Goal: Register for event/course

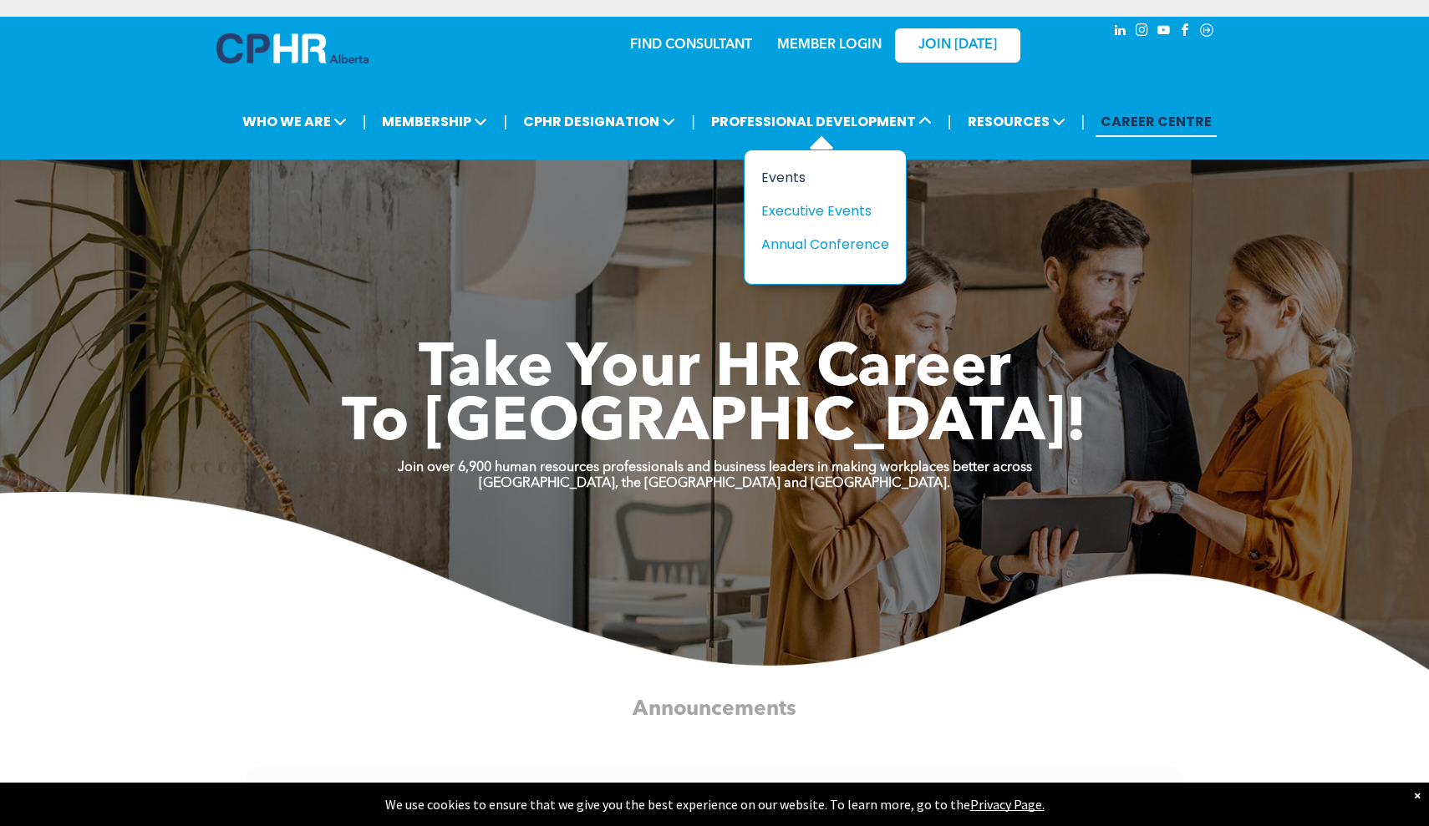
click at [778, 183] on div "Events" at bounding box center [818, 177] width 115 height 21
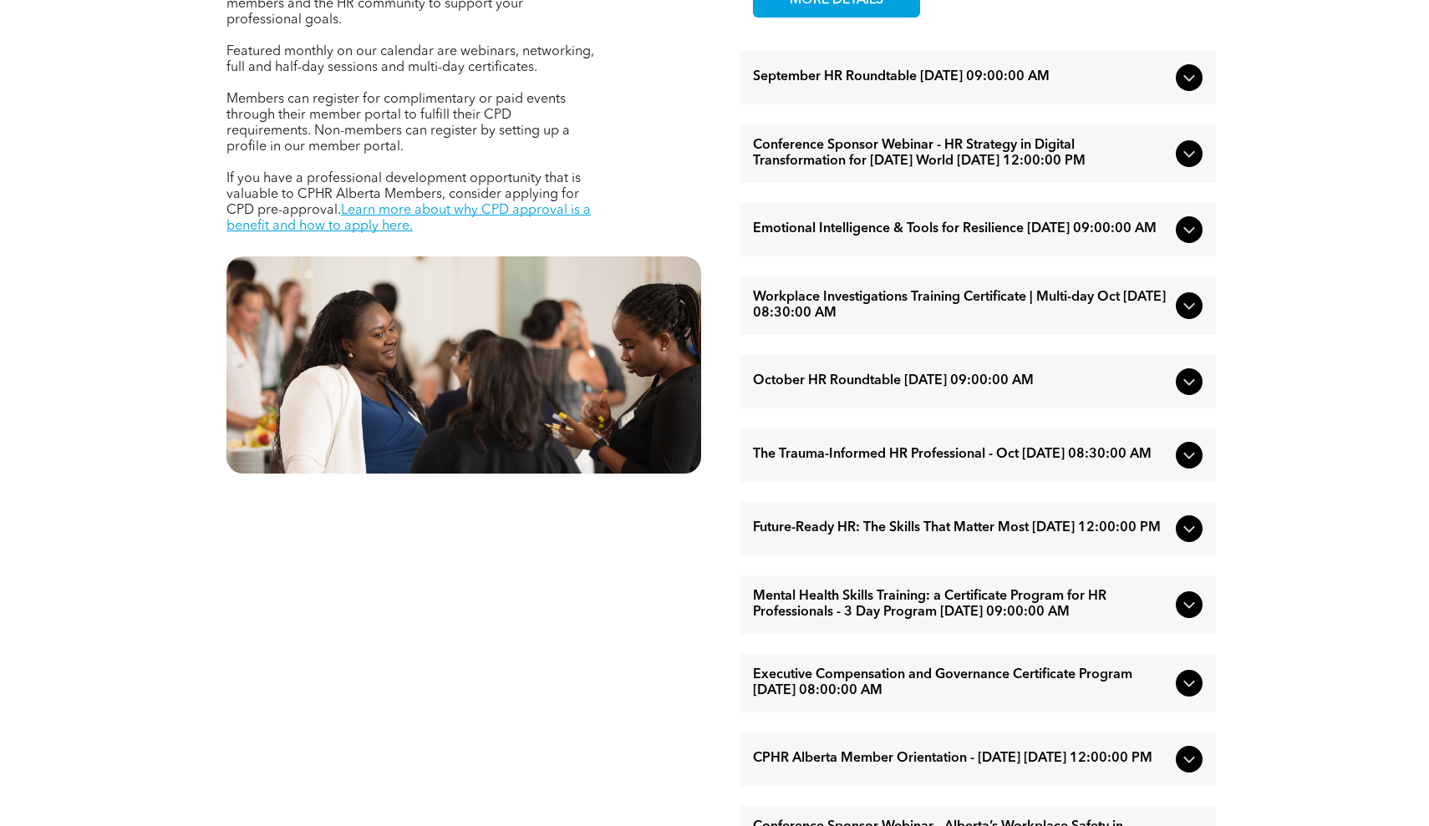
scroll to position [738, 0]
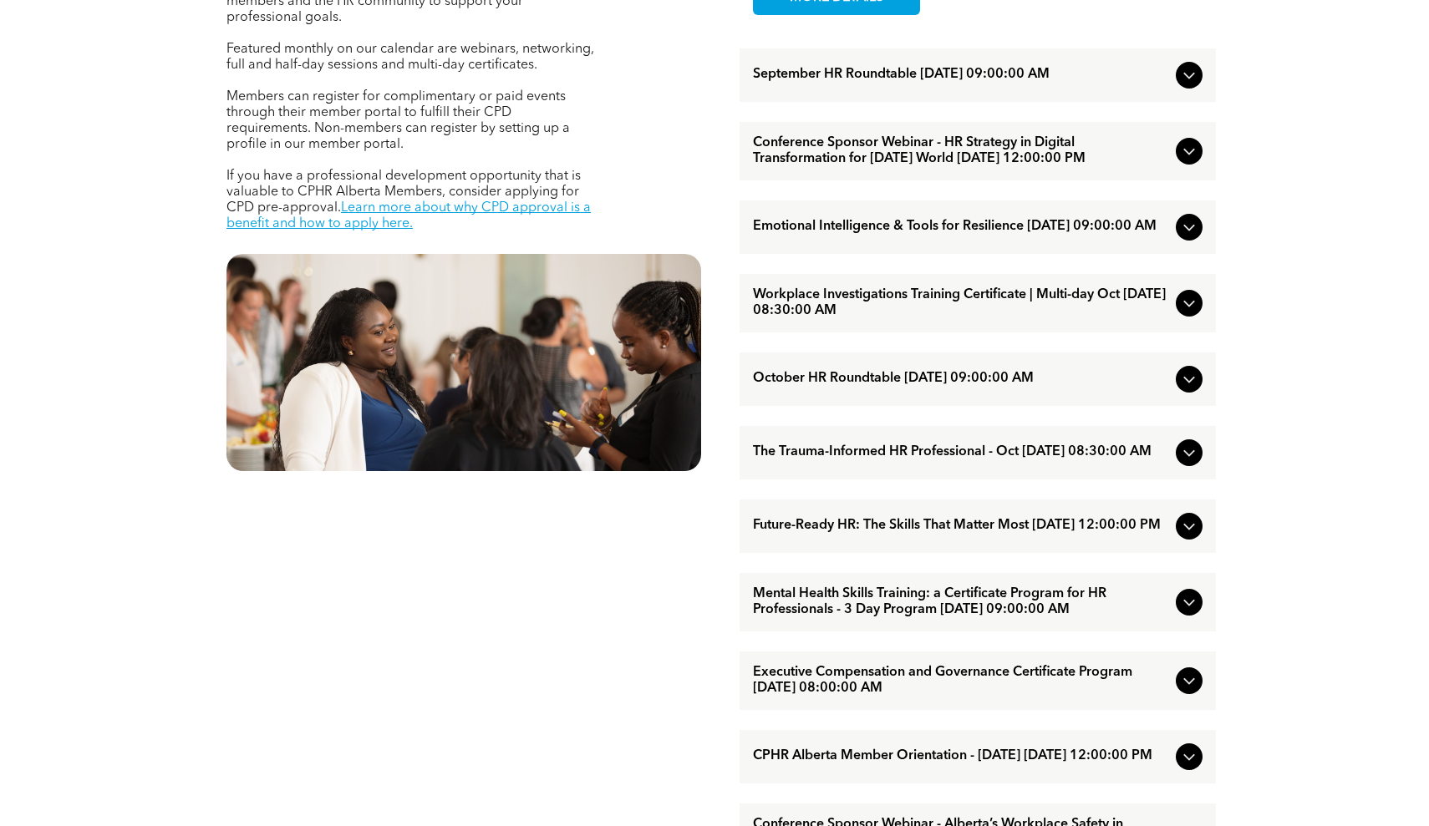
click at [1182, 536] on icon at bounding box center [1189, 526] width 20 height 20
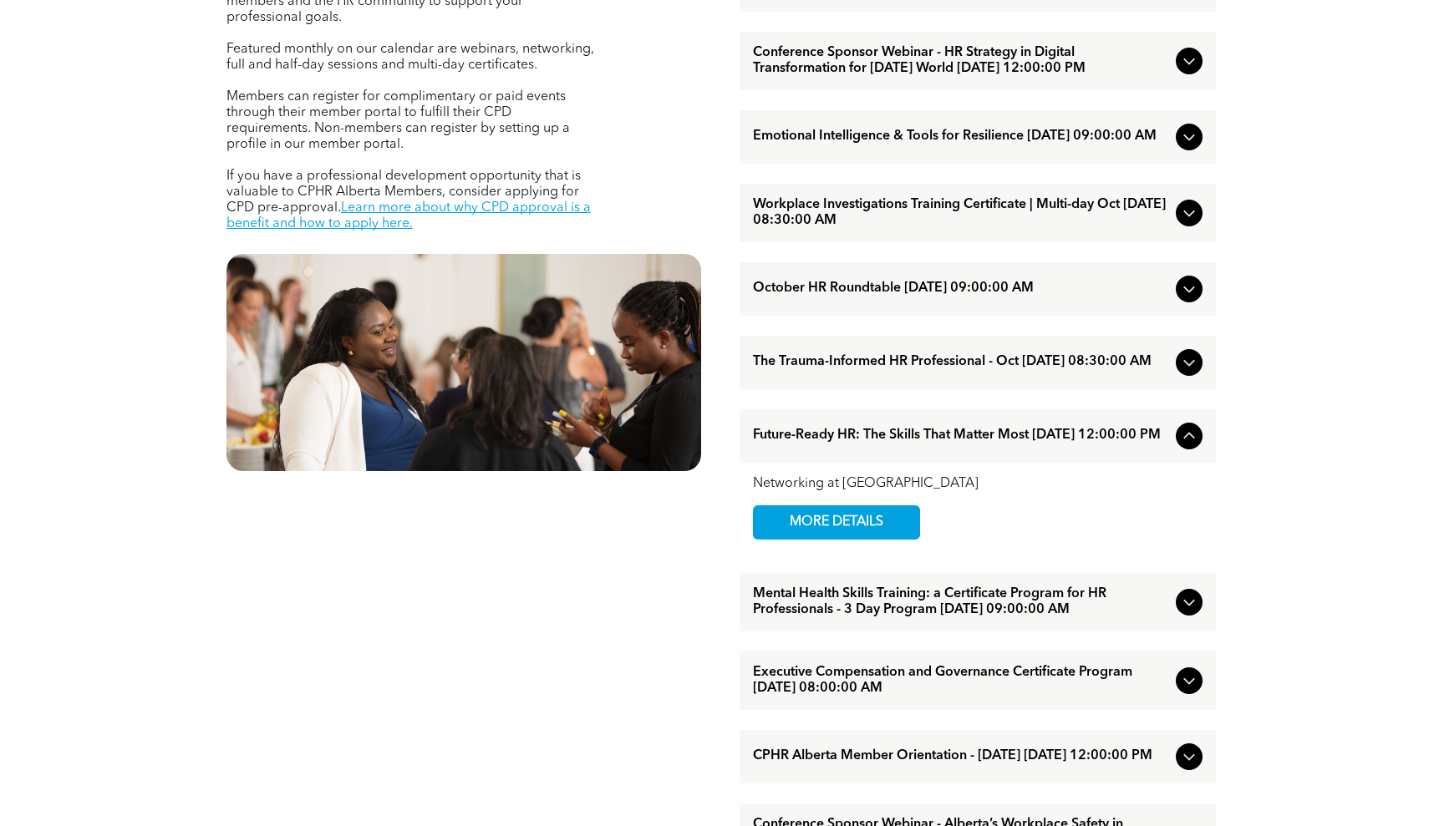
click at [963, 444] on span "Future-Ready HR: The Skills That Matter Most [DATE] 12:00:00 PM" at bounding box center [961, 436] width 416 height 16
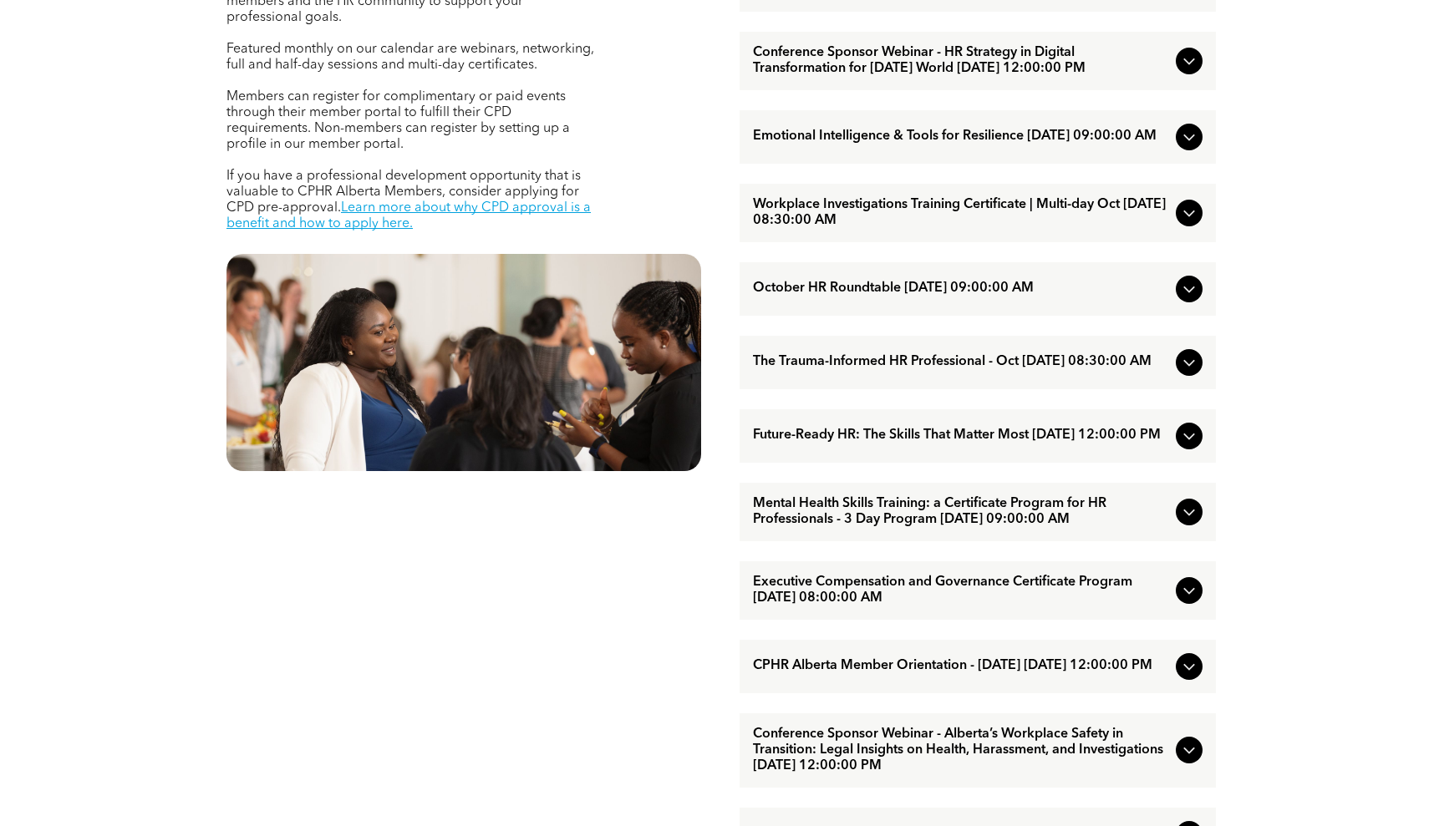
click at [847, 444] on span "Future-Ready HR: The Skills That Matter Most [DATE] 12:00:00 PM" at bounding box center [961, 436] width 416 height 16
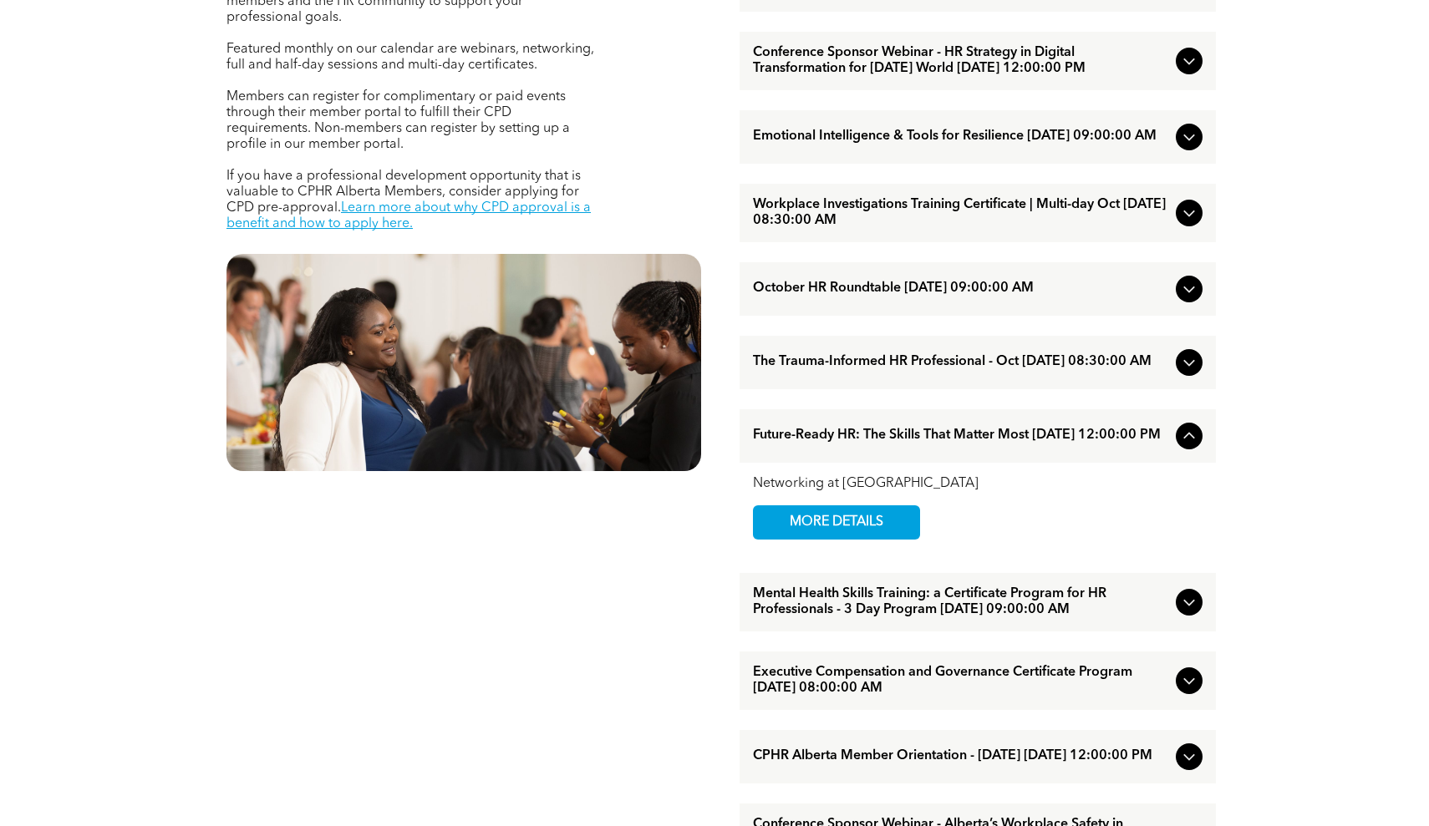
click at [868, 370] on span "The Trauma-Informed HR Professional - Oct [DATE] 08:30:00 AM" at bounding box center [961, 362] width 416 height 16
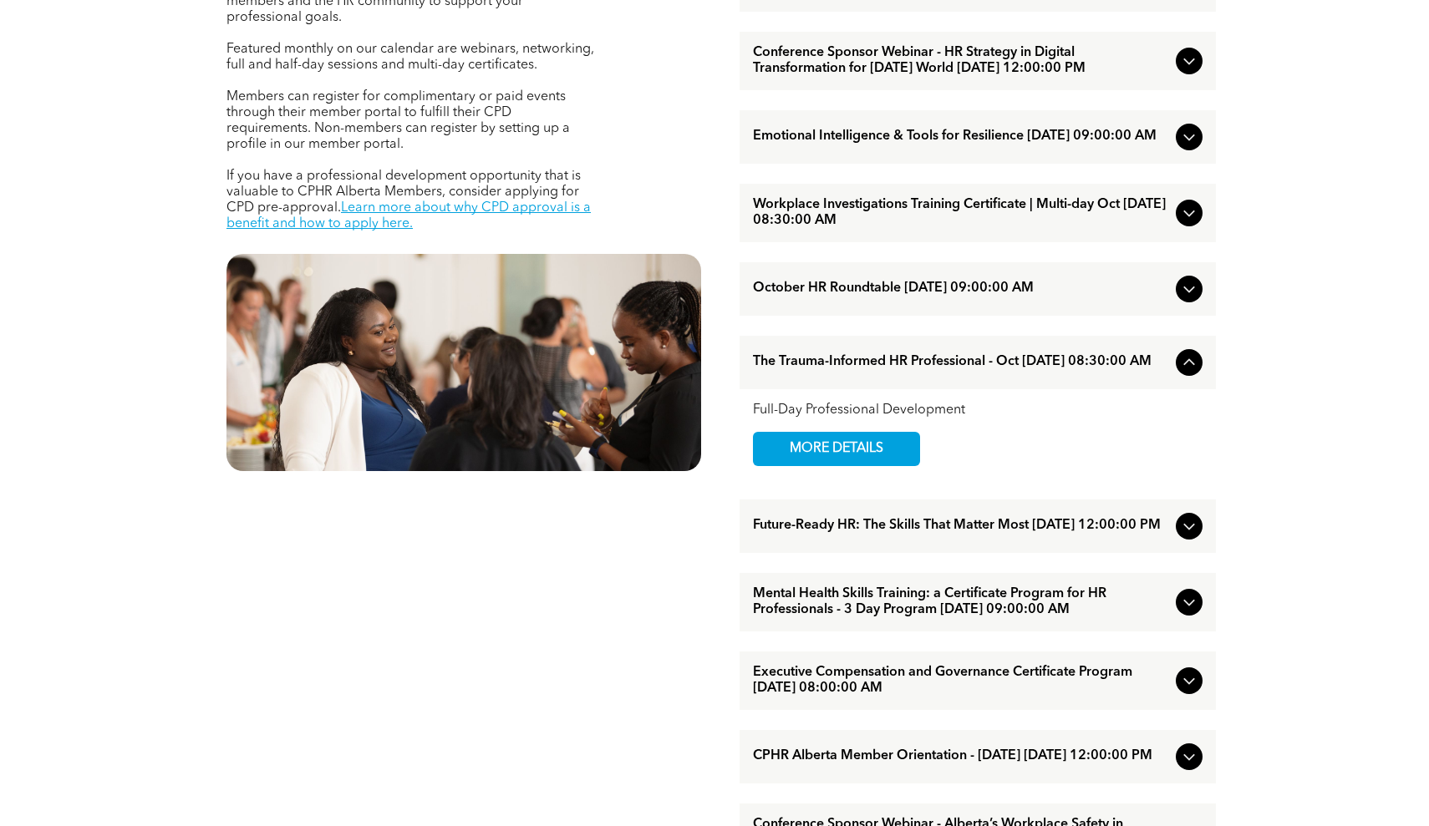
click at [868, 370] on span "The Trauma-Informed HR Professional - Oct [DATE] 08:30:00 AM" at bounding box center [961, 362] width 416 height 16
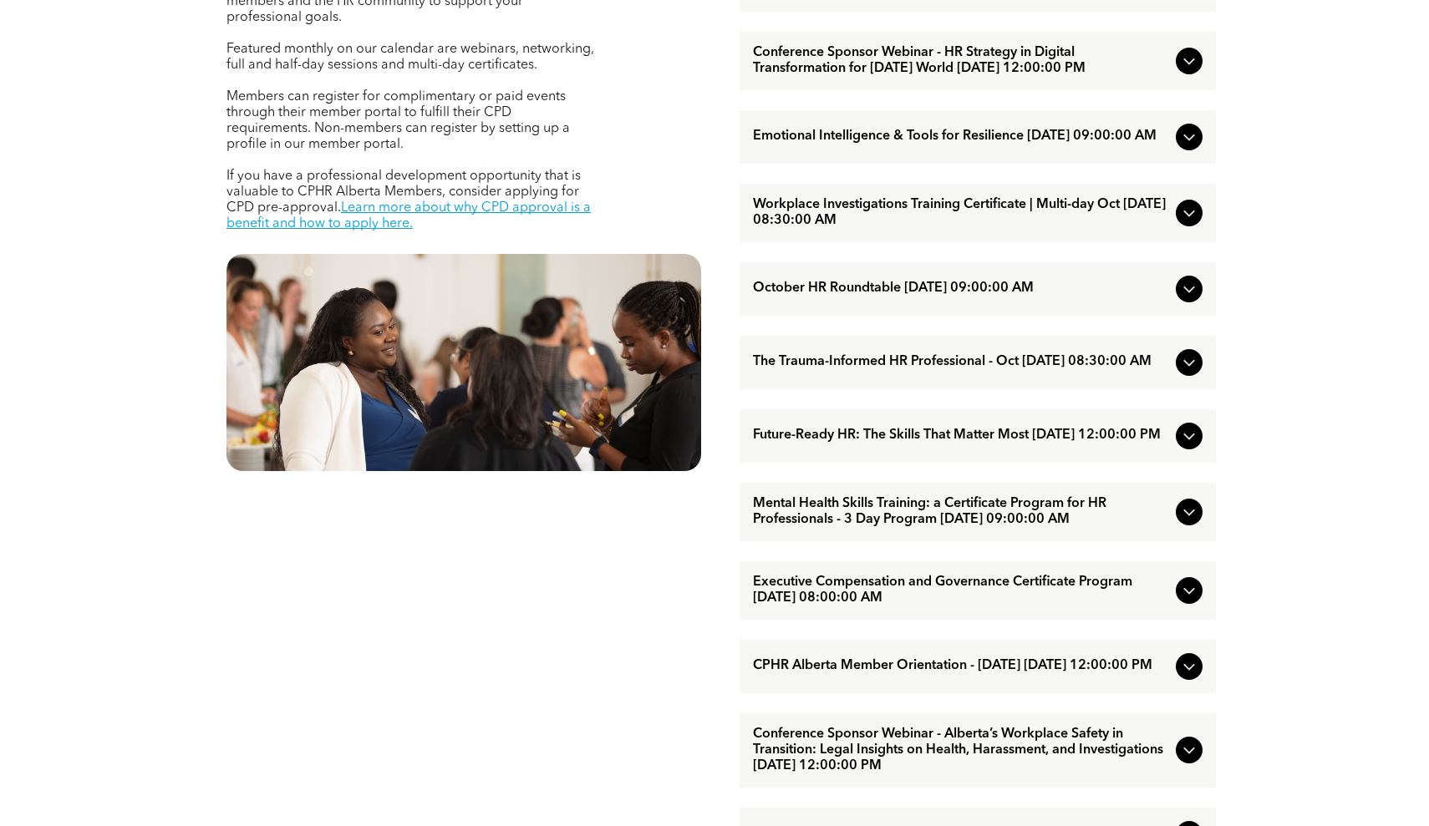
click at [868, 370] on span "The Trauma-Informed HR Professional - Oct [DATE] 08:30:00 AM" at bounding box center [961, 362] width 416 height 16
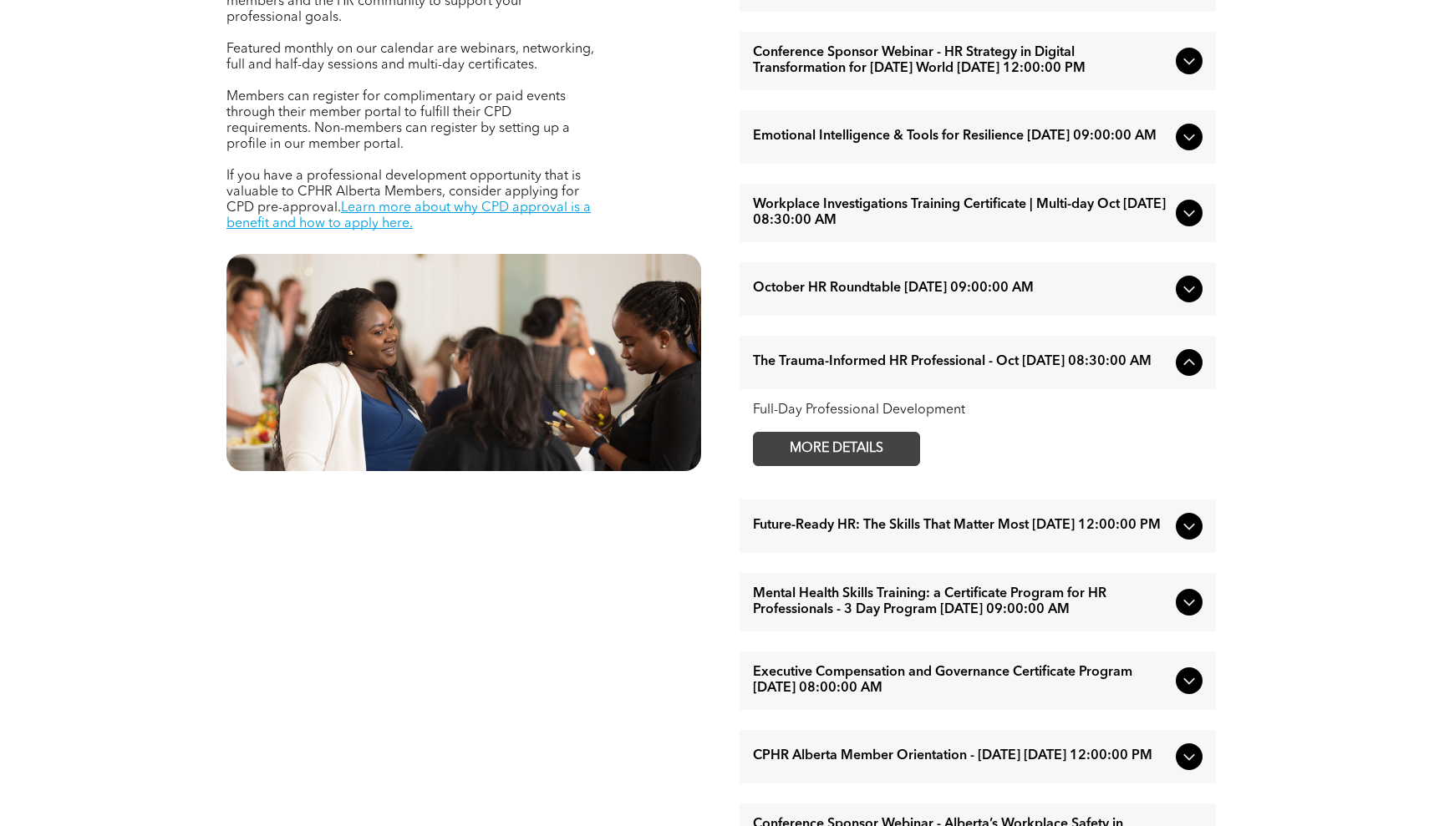
click at [864, 465] on span "MORE DETAILS" at bounding box center [836, 449] width 132 height 33
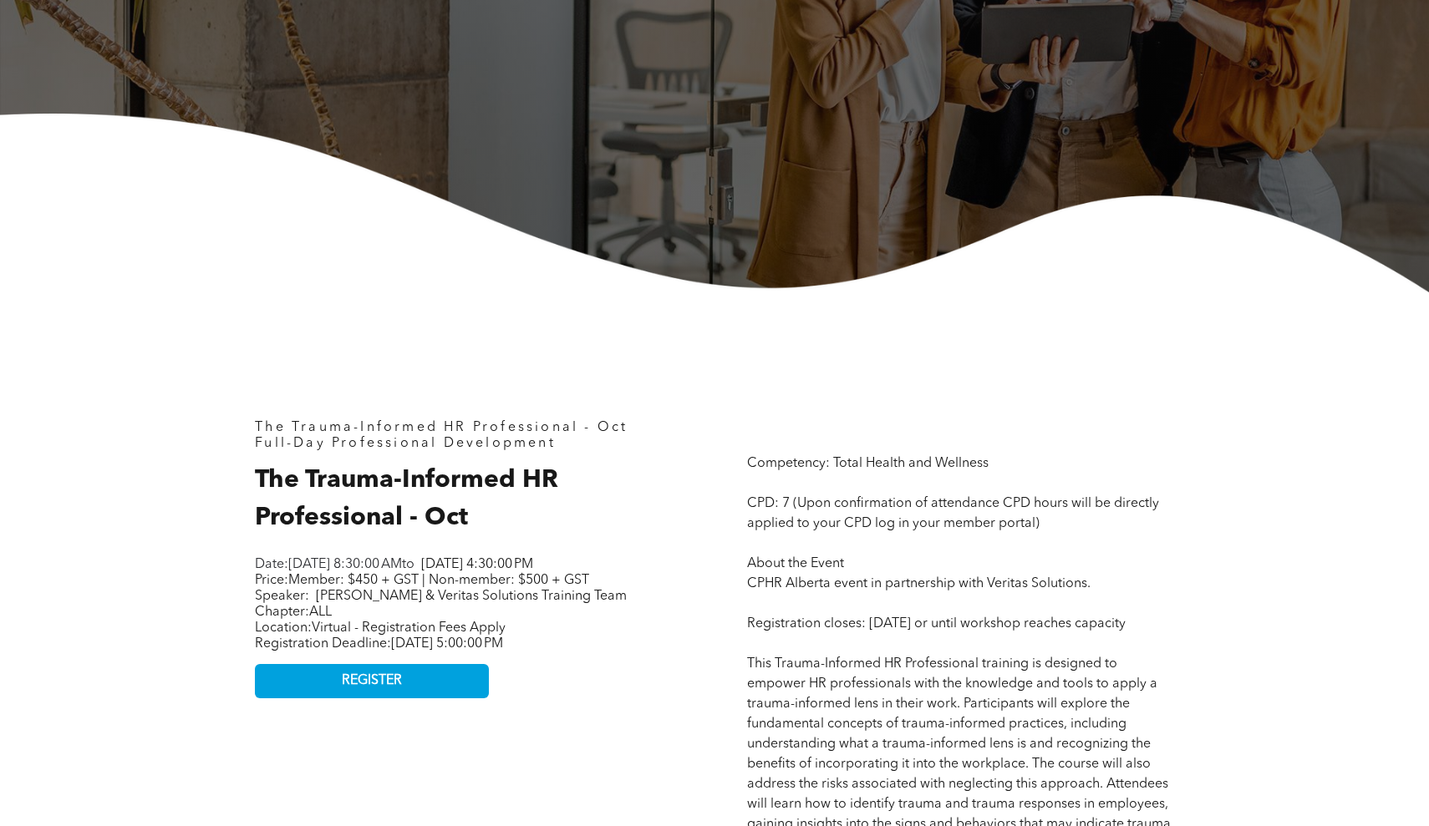
scroll to position [419, 0]
